Goal: Navigation & Orientation: Find specific page/section

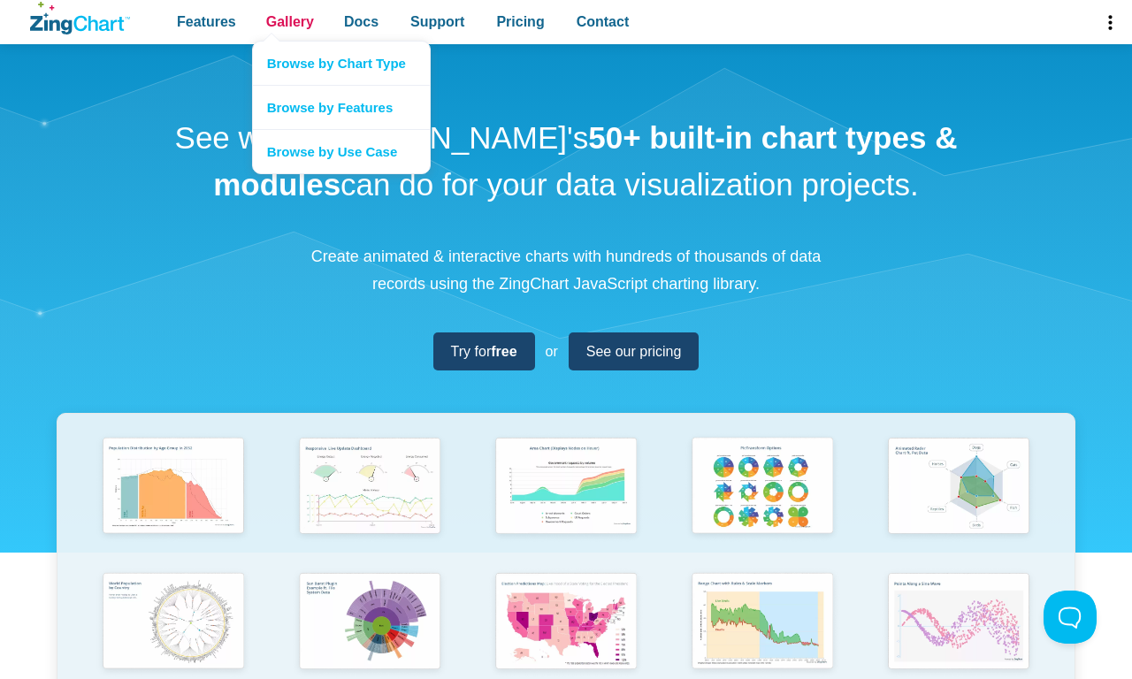
click at [289, 22] on span "Gallery" at bounding box center [290, 22] width 48 height 24
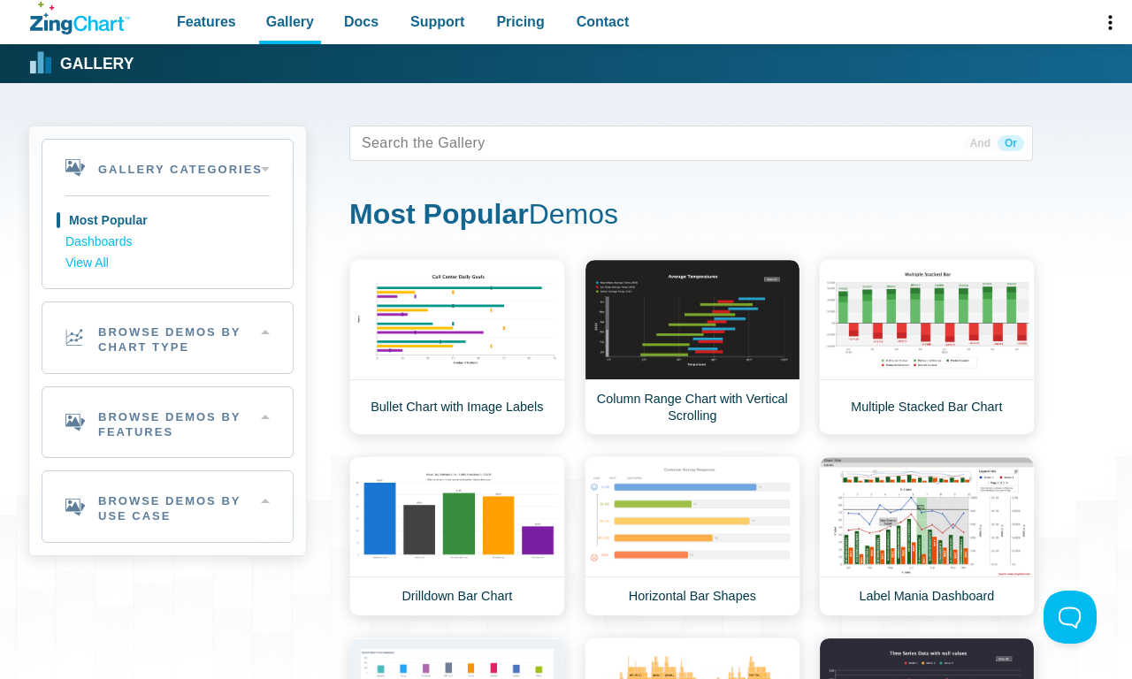
click at [167, 220] on link "Most Popular" at bounding box center [167, 221] width 204 height 21
click at [692, 347] on link "Column Range Chart with Vertical Scrolling" at bounding box center [693, 347] width 216 height 176
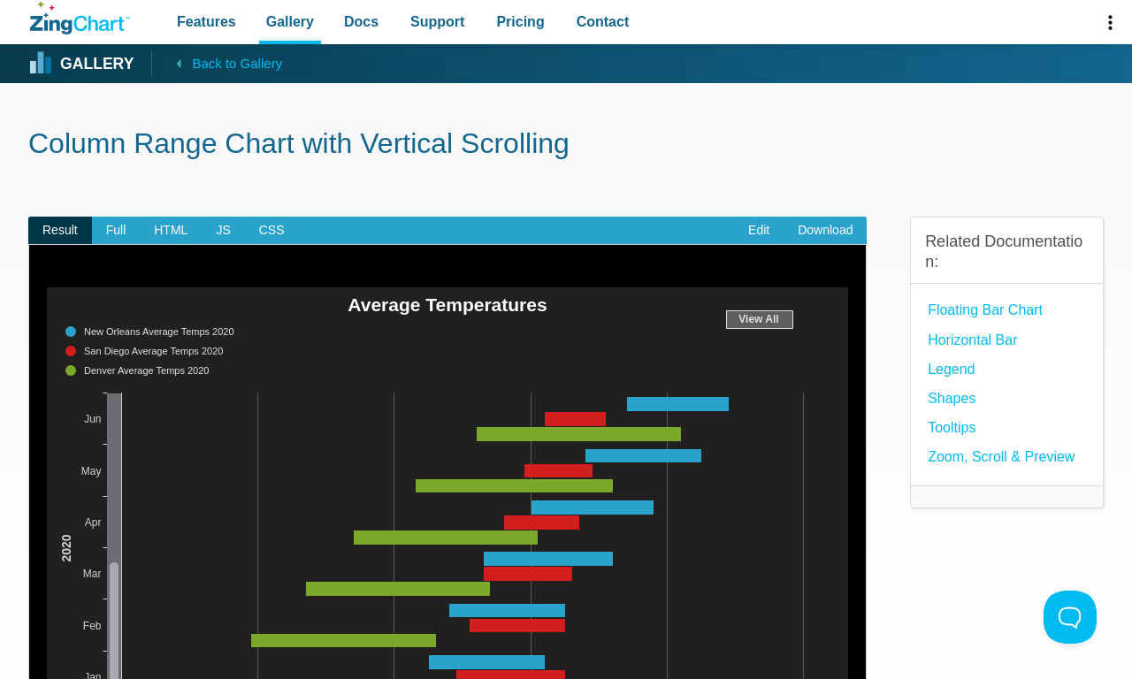
scroll to position [635, 0]
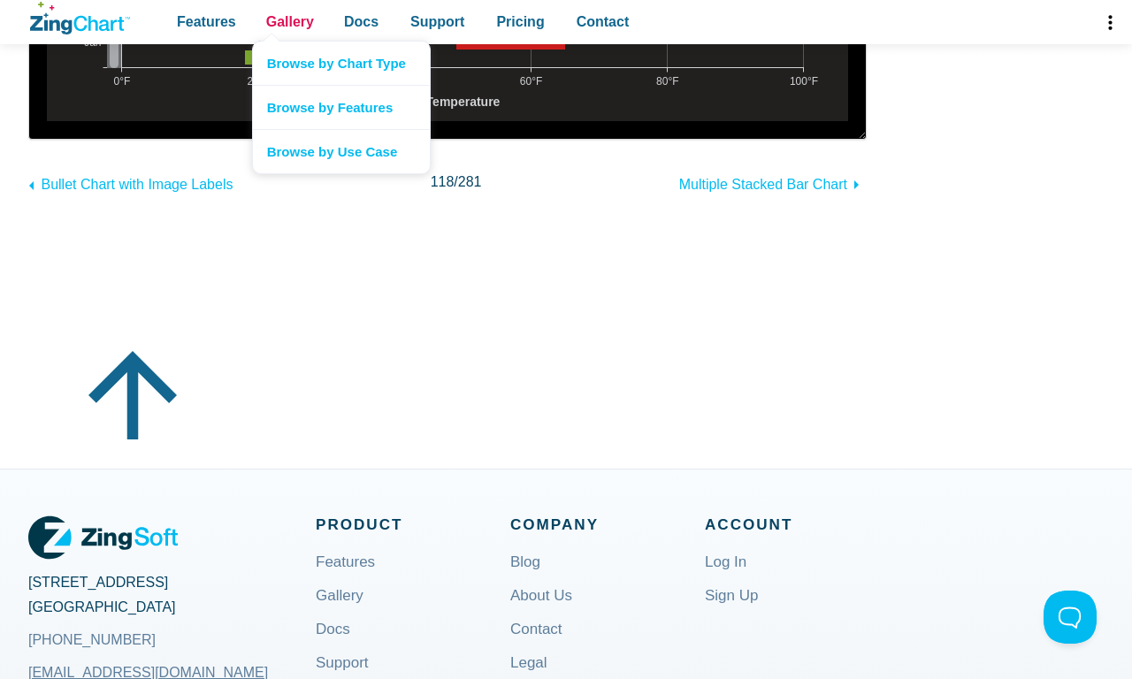
click at [289, 22] on span "Gallery" at bounding box center [290, 22] width 48 height 24
